Goal: Transaction & Acquisition: Purchase product/service

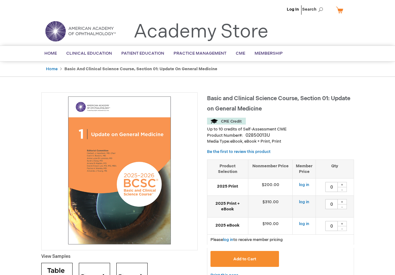
type input "0"
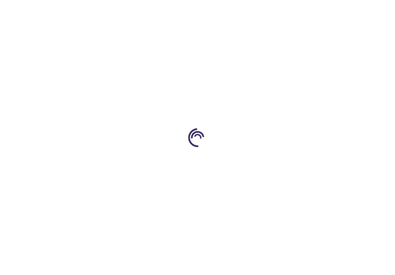
type input "0"
